Goal: Find specific page/section: Find specific page/section

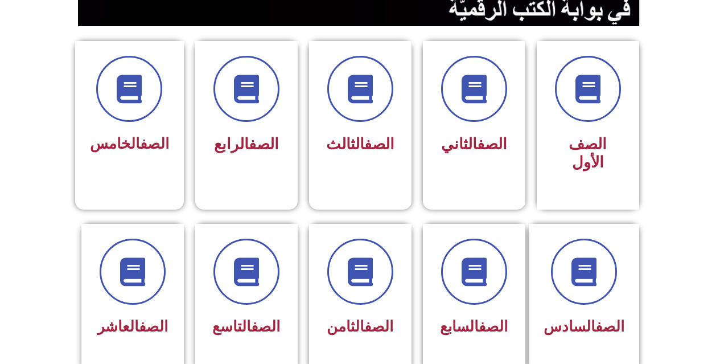
scroll to position [284, 0]
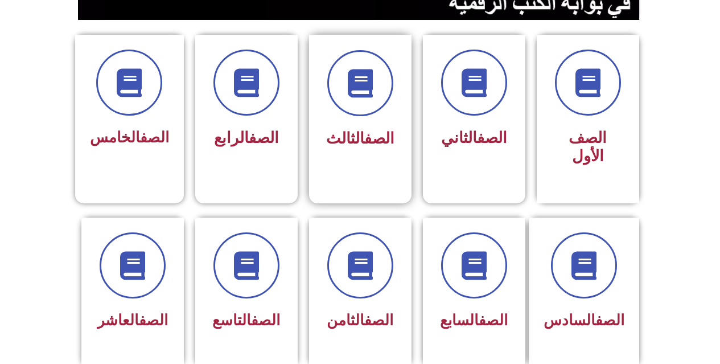
click at [396, 105] on div "الصف الثالث" at bounding box center [360, 110] width 102 height 151
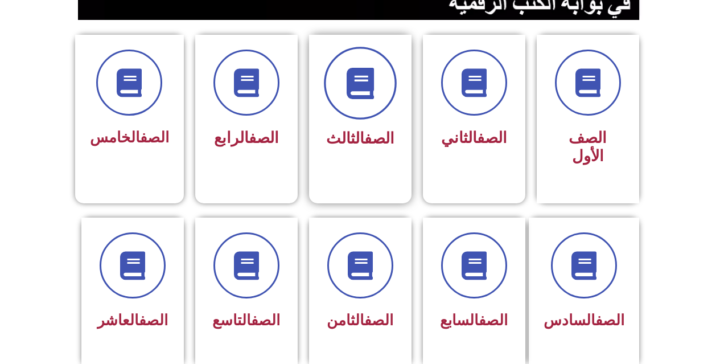
click at [348, 110] on span at bounding box center [360, 83] width 73 height 73
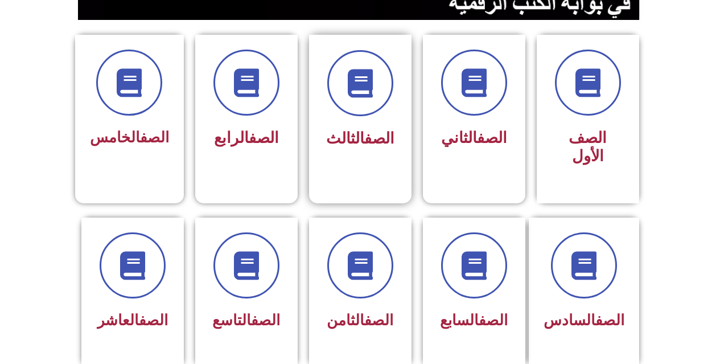
click at [381, 135] on link "الصف" at bounding box center [379, 138] width 30 height 18
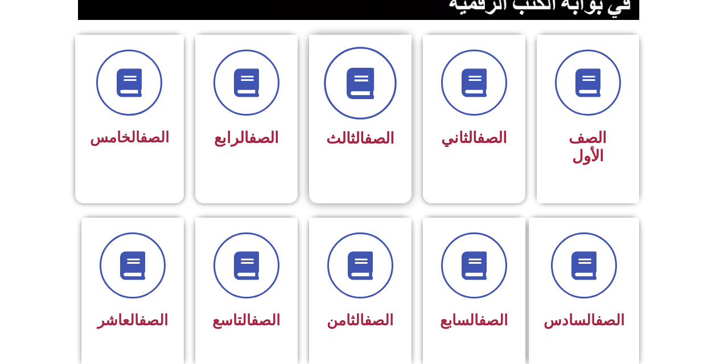
click at [341, 88] on span at bounding box center [360, 83] width 73 height 73
click at [340, 107] on span at bounding box center [360, 83] width 73 height 73
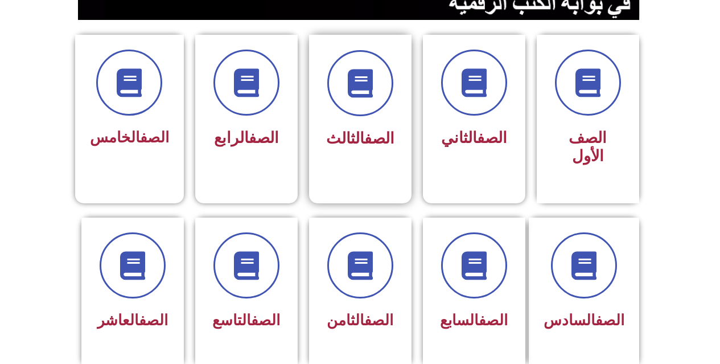
click at [353, 136] on span "الصف الثالث" at bounding box center [360, 138] width 68 height 18
click at [353, 134] on span "الصف الثالث" at bounding box center [360, 138] width 68 height 18
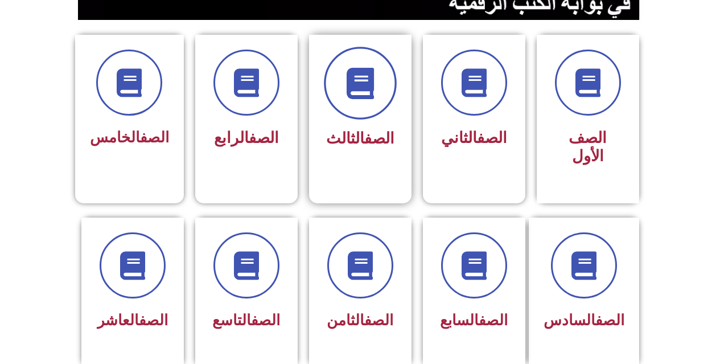
click at [348, 107] on span at bounding box center [360, 83] width 73 height 73
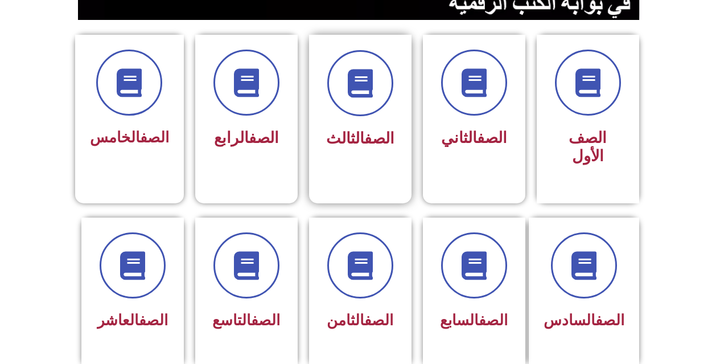
click at [393, 151] on div "الصف الثالث" at bounding box center [360, 139] width 72 height 28
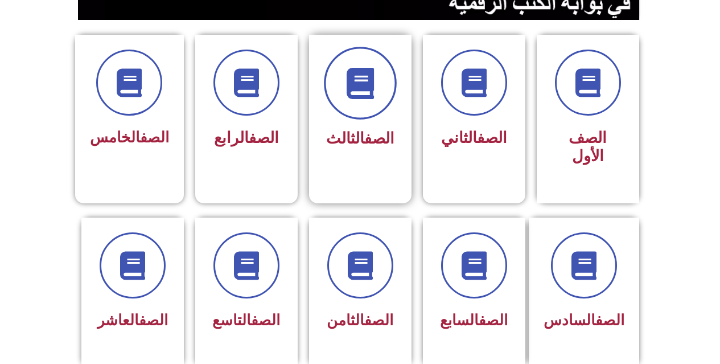
drag, startPoint x: 393, startPoint y: 151, endPoint x: 356, endPoint y: 60, distance: 98.5
click at [356, 60] on span at bounding box center [360, 83] width 73 height 73
drag, startPoint x: 397, startPoint y: 145, endPoint x: 376, endPoint y: 69, distance: 79.1
click at [376, 69] on span at bounding box center [360, 83] width 73 height 73
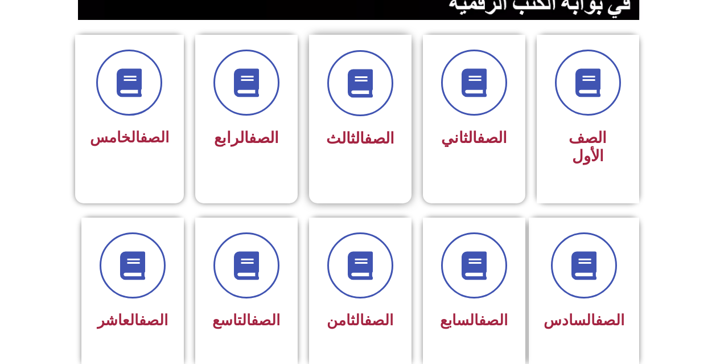
click at [366, 122] on div "الصف الثالث" at bounding box center [360, 101] width 72 height 103
click at [366, 131] on link "الصف" at bounding box center [379, 138] width 30 height 18
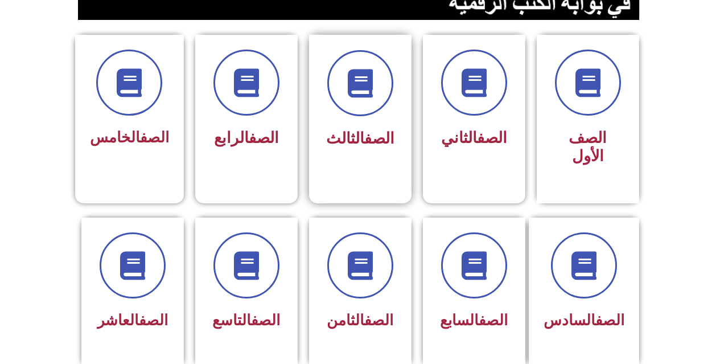
click at [366, 131] on link "الصف" at bounding box center [379, 138] width 30 height 18
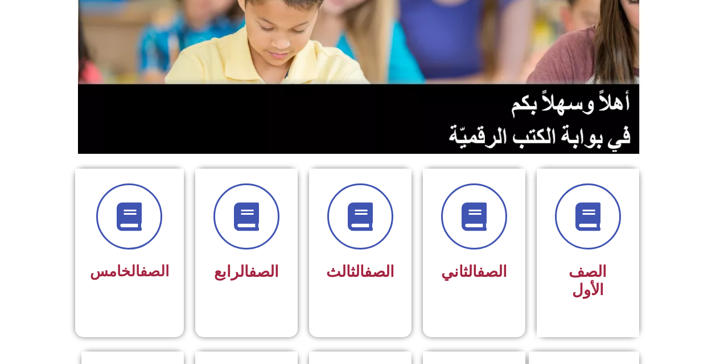
scroll to position [171, 0]
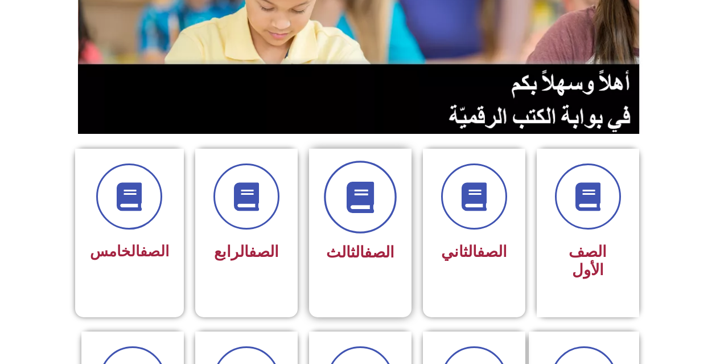
click at [375, 205] on icon at bounding box center [359, 196] width 31 height 31
click at [374, 243] on link "الصف" at bounding box center [379, 252] width 30 height 18
click at [366, 221] on span at bounding box center [360, 196] width 73 height 73
click at [376, 224] on span at bounding box center [360, 196] width 73 height 73
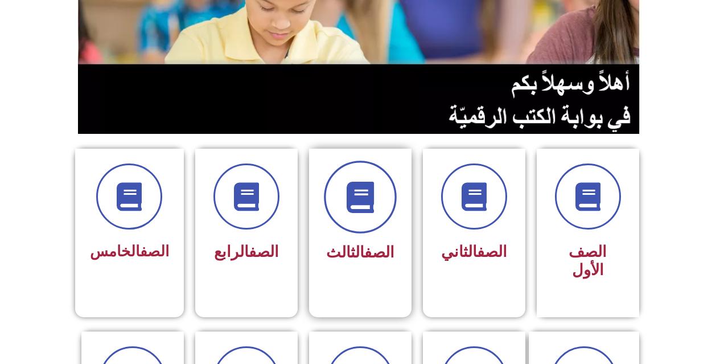
click at [376, 224] on span at bounding box center [360, 196] width 73 height 73
click at [356, 215] on span at bounding box center [360, 196] width 73 height 73
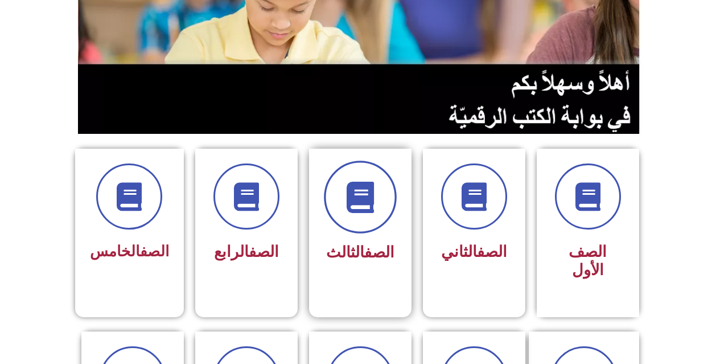
click at [374, 212] on icon at bounding box center [359, 196] width 31 height 31
click at [350, 243] on span "الصف الثالث" at bounding box center [360, 252] width 68 height 18
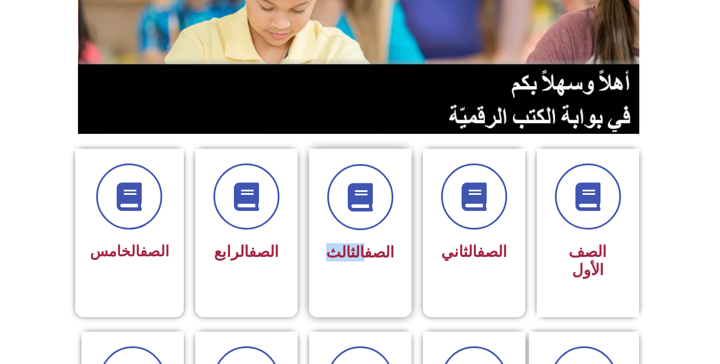
click at [350, 243] on span "الصف الثالث" at bounding box center [360, 252] width 68 height 18
click at [381, 253] on link "الصف" at bounding box center [379, 252] width 30 height 18
click at [389, 264] on div "الصف الثالث" at bounding box center [360, 252] width 72 height 28
click at [365, 253] on link "الصف" at bounding box center [379, 252] width 30 height 18
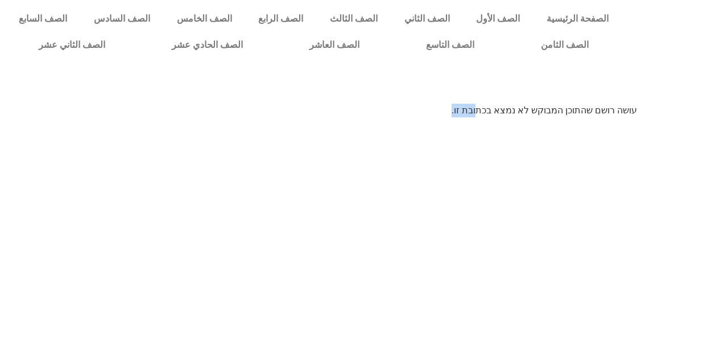
drag, startPoint x: 474, startPoint y: 386, endPoint x: 659, endPoint y: 37, distance: 395.0
click at [515, 125] on html "الصفحة الرئيسية الصف الأول الصف الثاني الصف الثالث الصف الرابع الصف الخامس الصف…" at bounding box center [364, 62] width 728 height 125
